Goal: Transaction & Acquisition: Purchase product/service

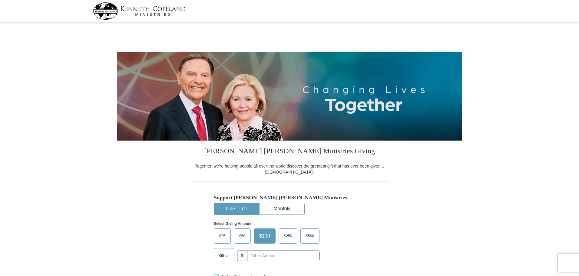
select select "SC"
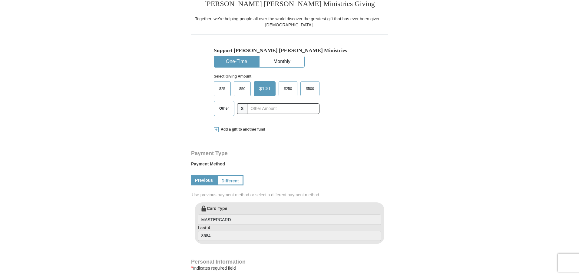
scroll to position [147, 0]
click at [215, 132] on span at bounding box center [216, 129] width 5 height 5
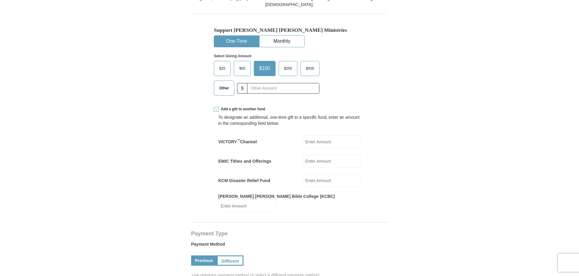
scroll to position [165, 0]
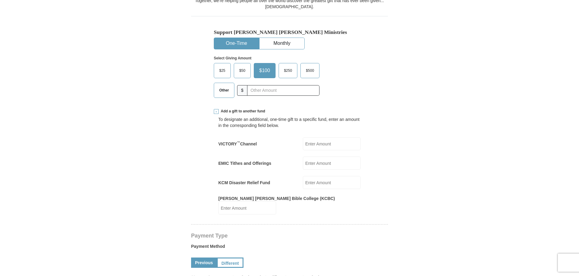
click at [319, 78] on label "$500" at bounding box center [310, 70] width 18 height 15
click at [0, 0] on input "$500" at bounding box center [0, 0] width 0 height 0
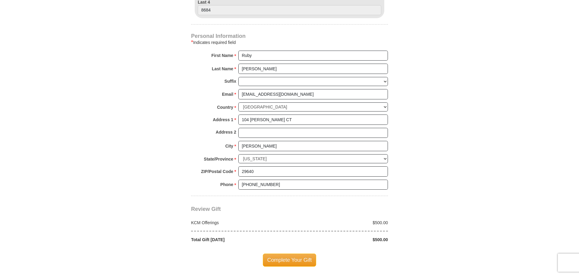
scroll to position [474, 0]
click at [274, 61] on input "Ruby" at bounding box center [313, 55] width 150 height 10
type input "R"
type input "[PERSON_NAME]"
type input "Bell"
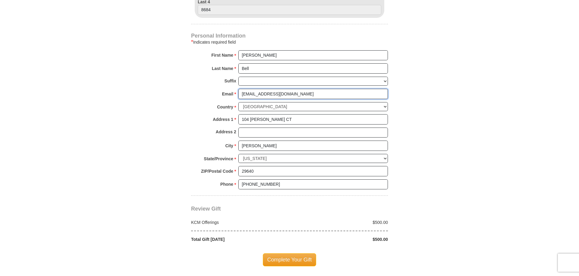
type input "[EMAIL_ADDRESS][DOMAIN_NAME]"
type input "8647047663"
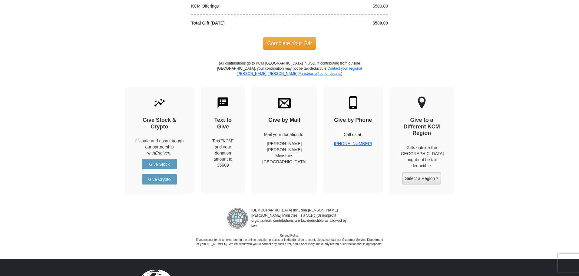
scroll to position [690, 0]
